Goal: Information Seeking & Learning: Learn about a topic

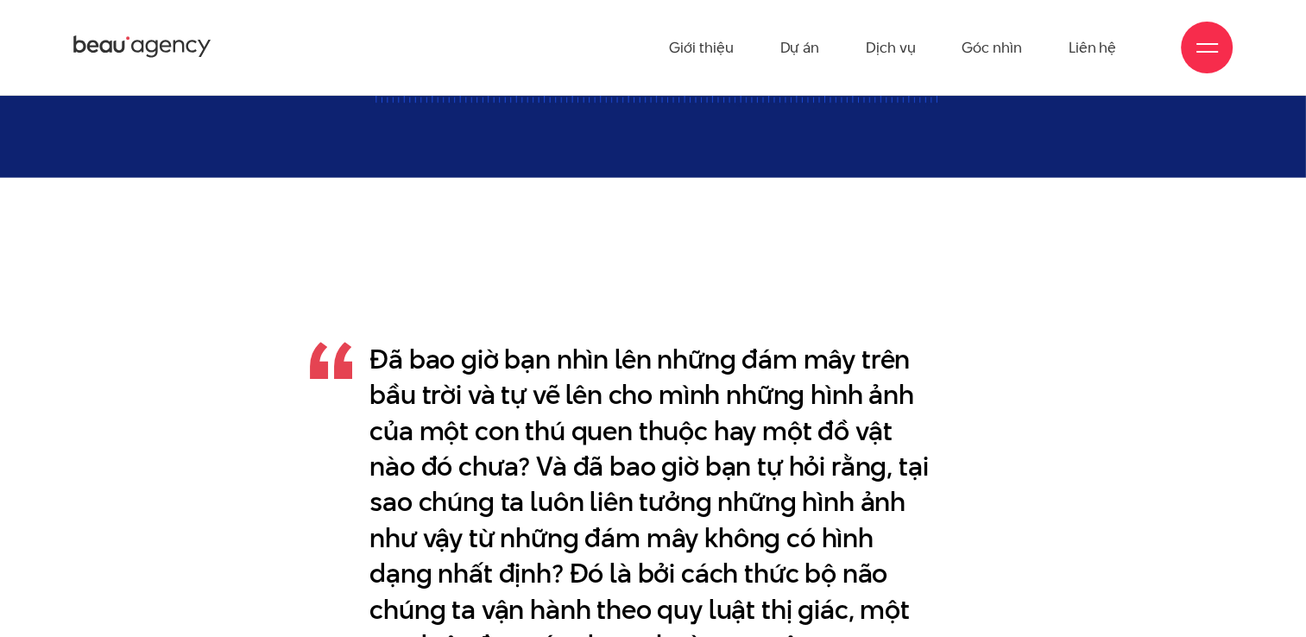
scroll to position [777, 0]
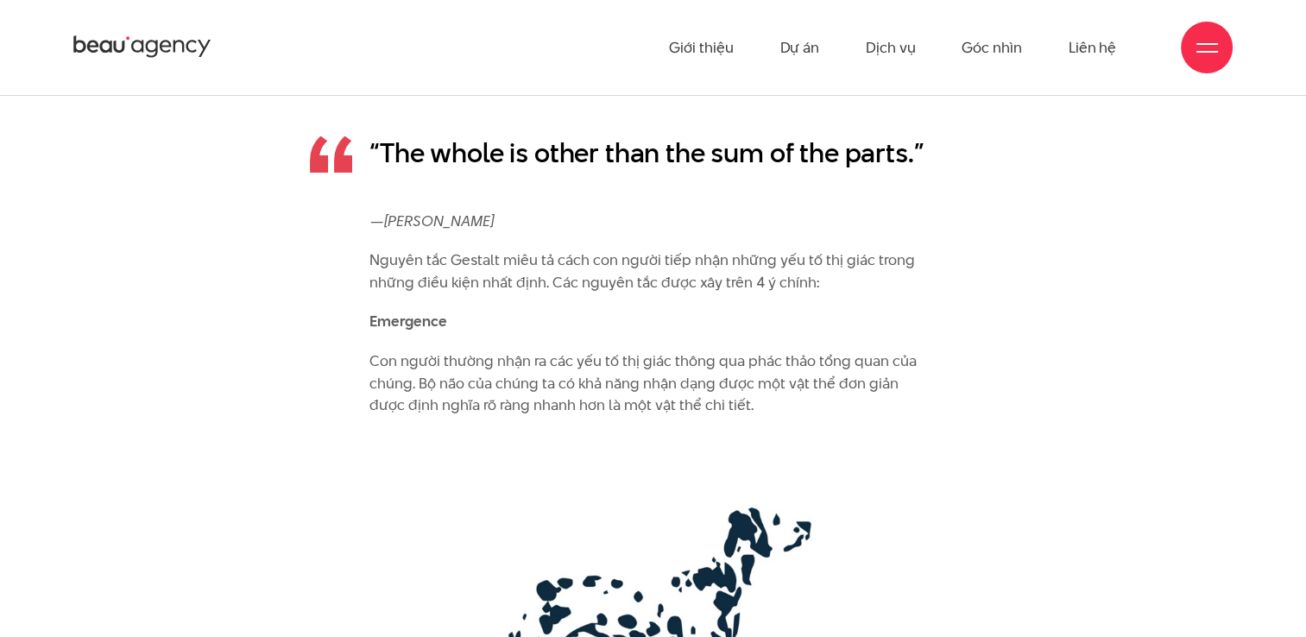
scroll to position [2747, 0]
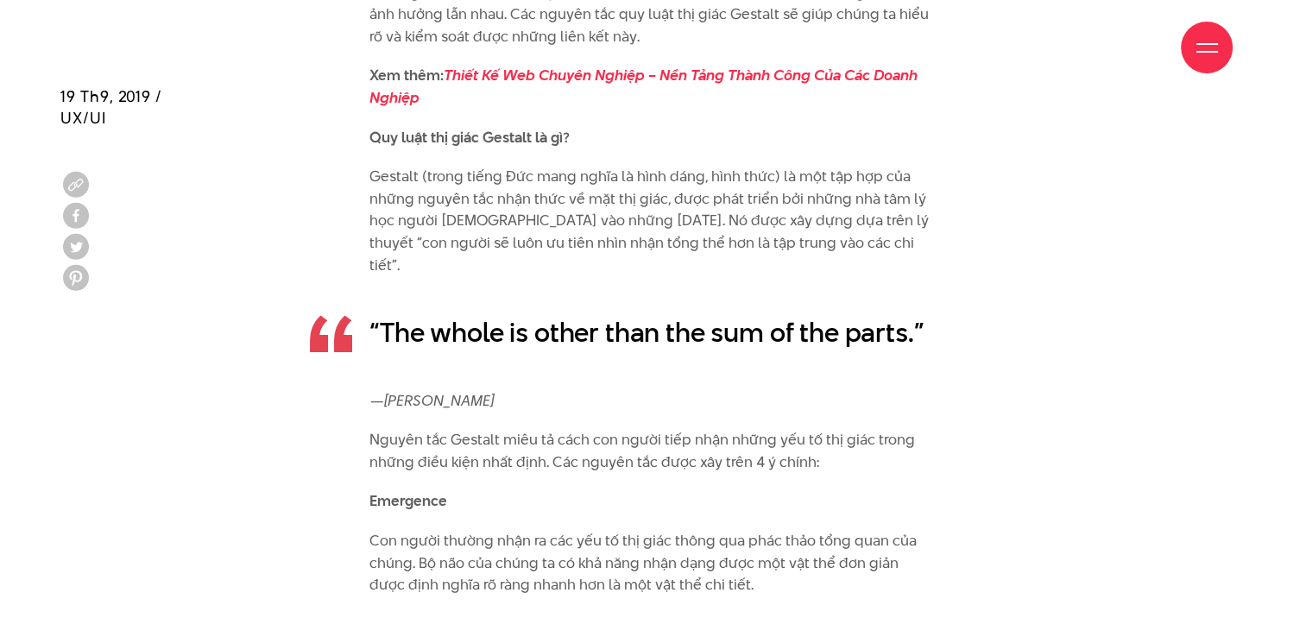
scroll to position [2572, 0]
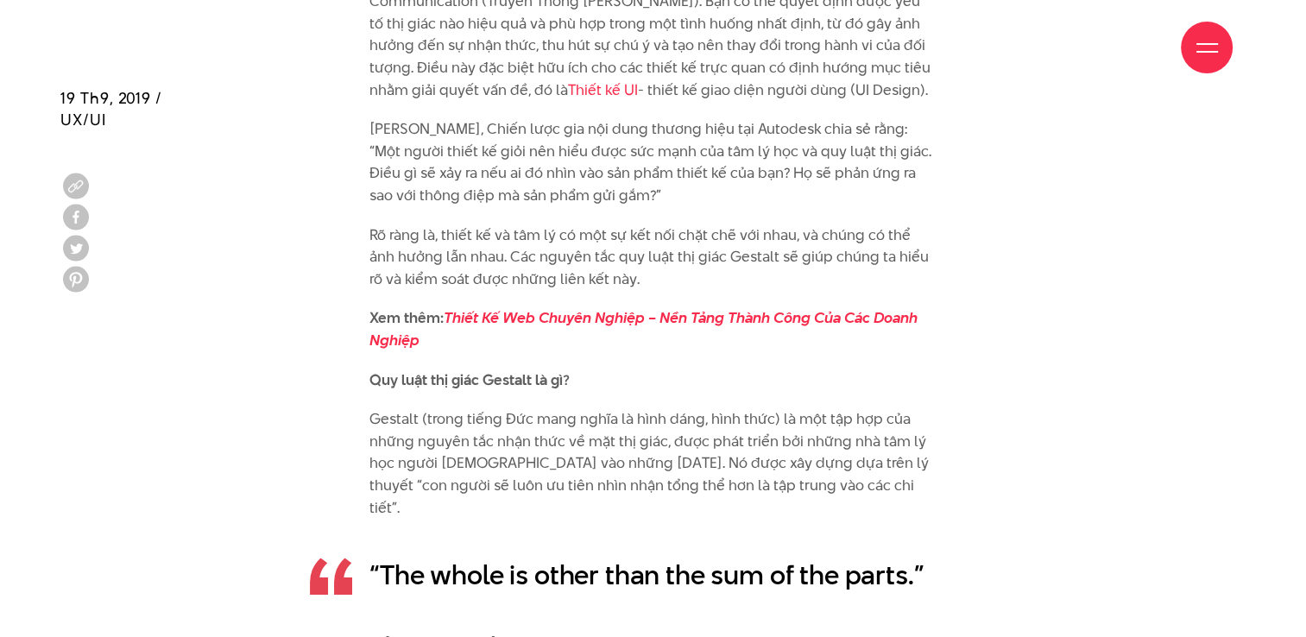
scroll to position [2327, 0]
drag, startPoint x: 767, startPoint y: 471, endPoint x: 532, endPoint y: 563, distance: 252.0
click at [532, 563] on p "“The whole is other than the sum of the parts.”" at bounding box center [652, 574] width 567 height 35
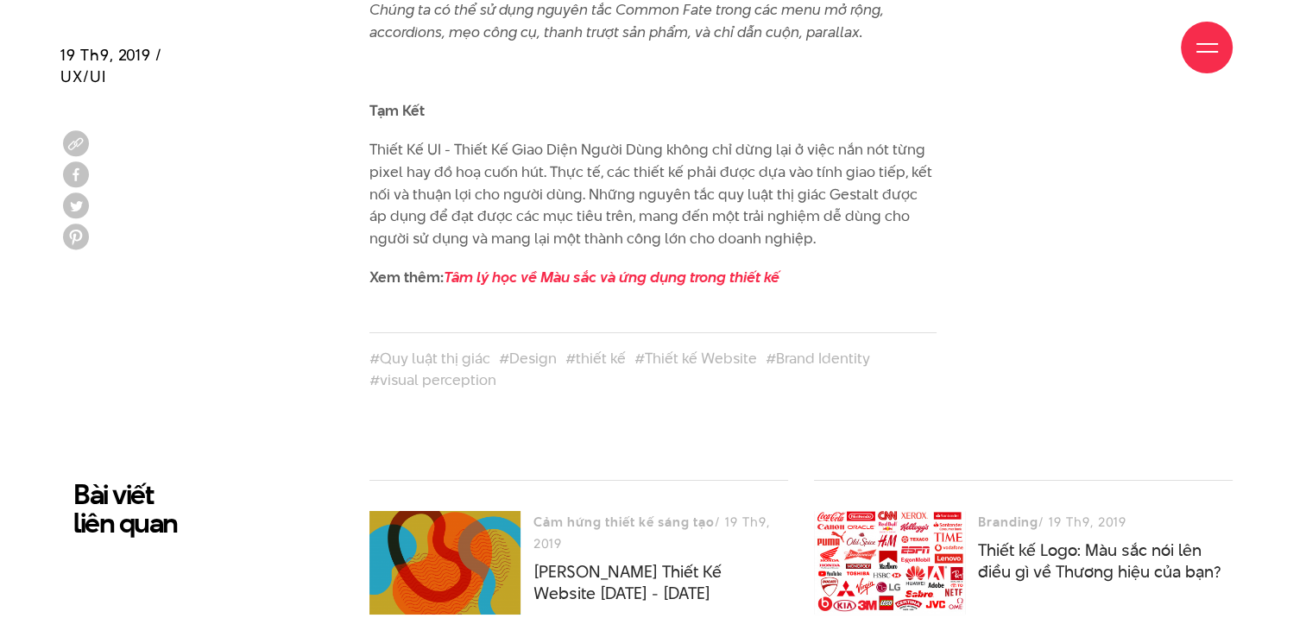
scroll to position [12666, 0]
